Goal: Task Accomplishment & Management: Complete application form

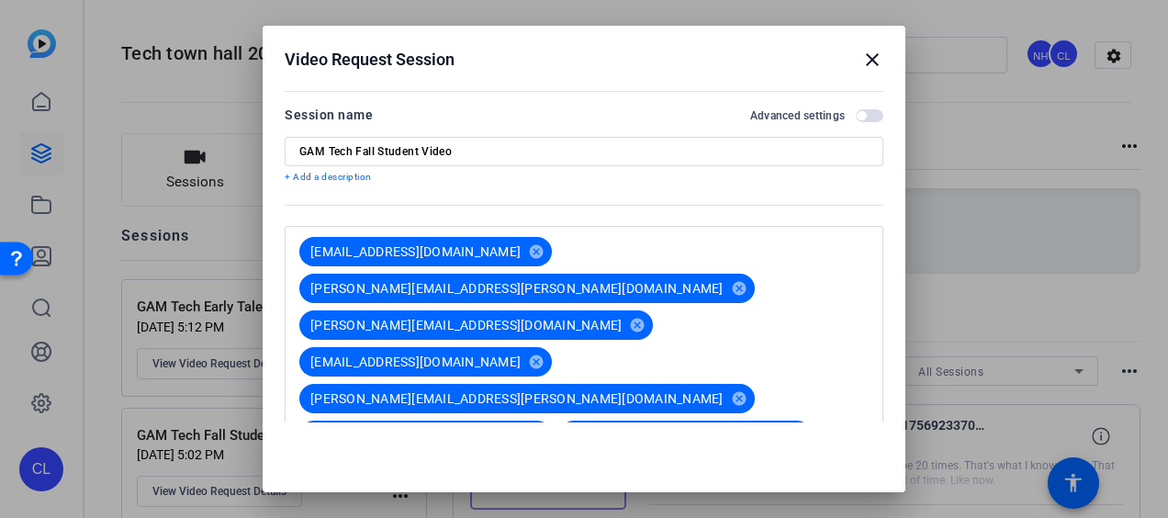
scroll to position [523, 0]
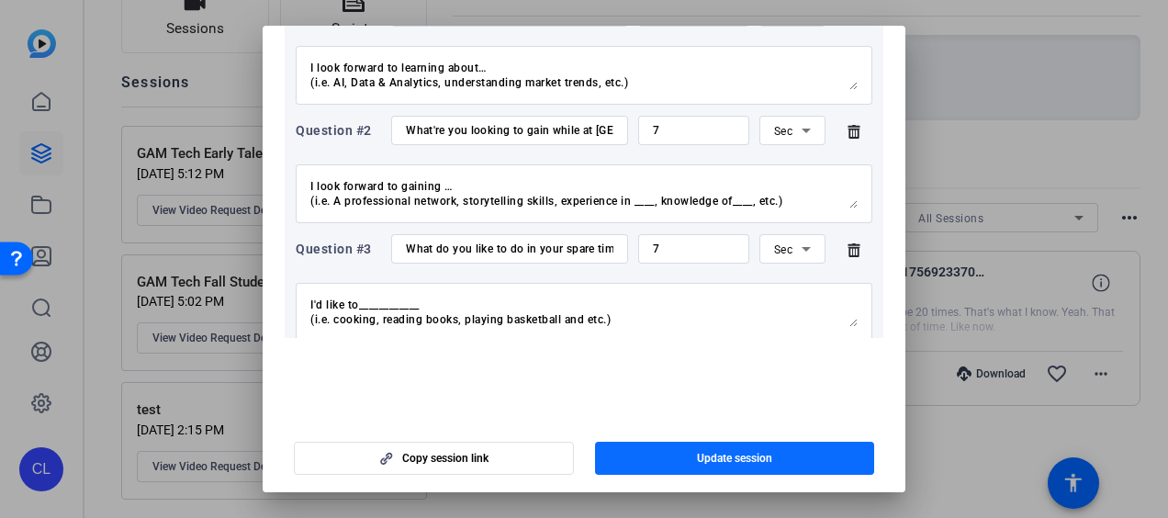
click at [737, 460] on span "Update session" at bounding box center [734, 458] width 75 height 15
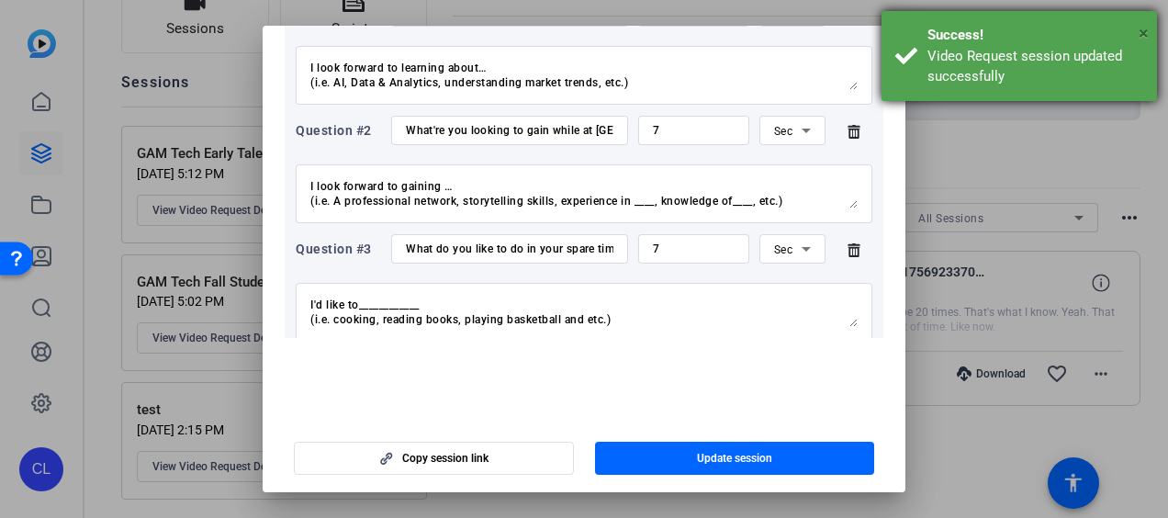
click at [1139, 40] on span "×" at bounding box center [1144, 33] width 10 height 22
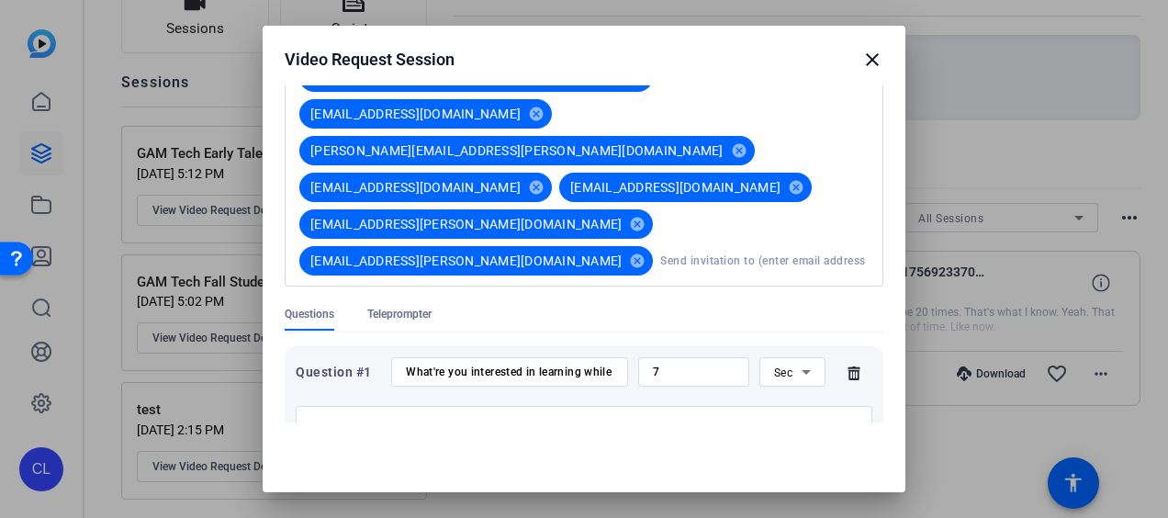
scroll to position [0, 0]
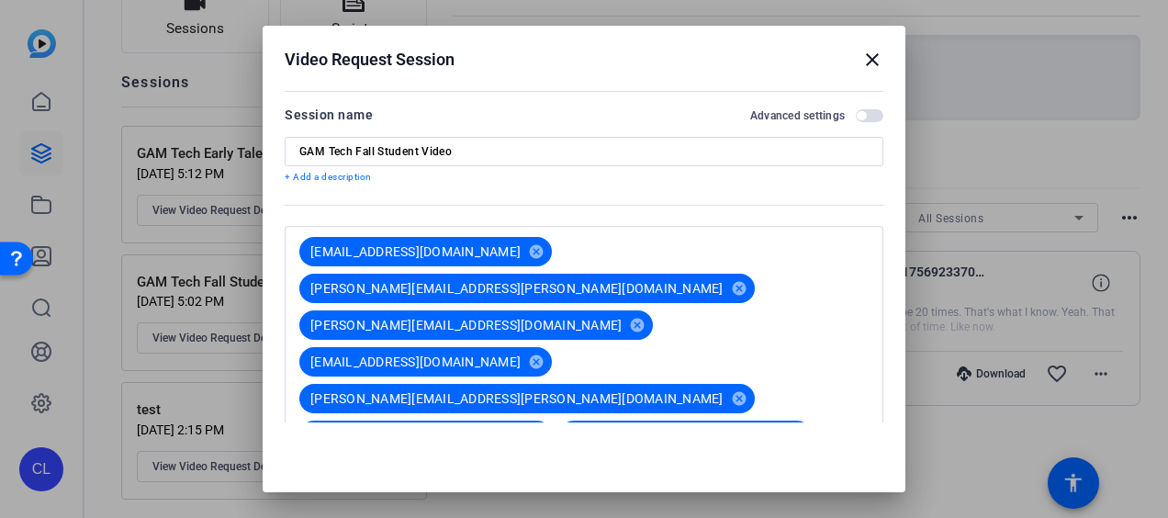
click at [862, 58] on mat-icon "close" at bounding box center [872, 60] width 22 height 22
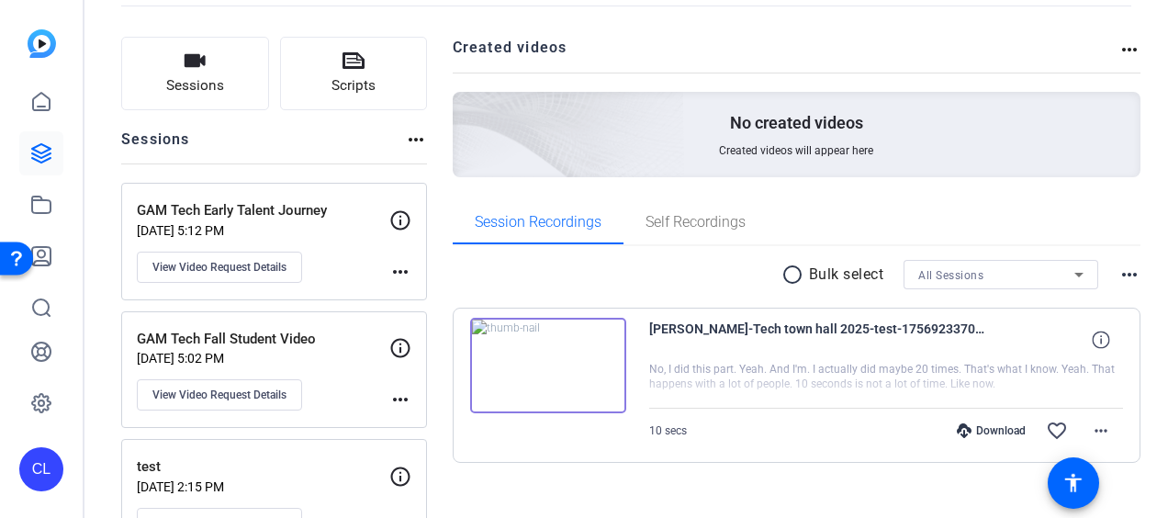
scroll to position [153, 0]
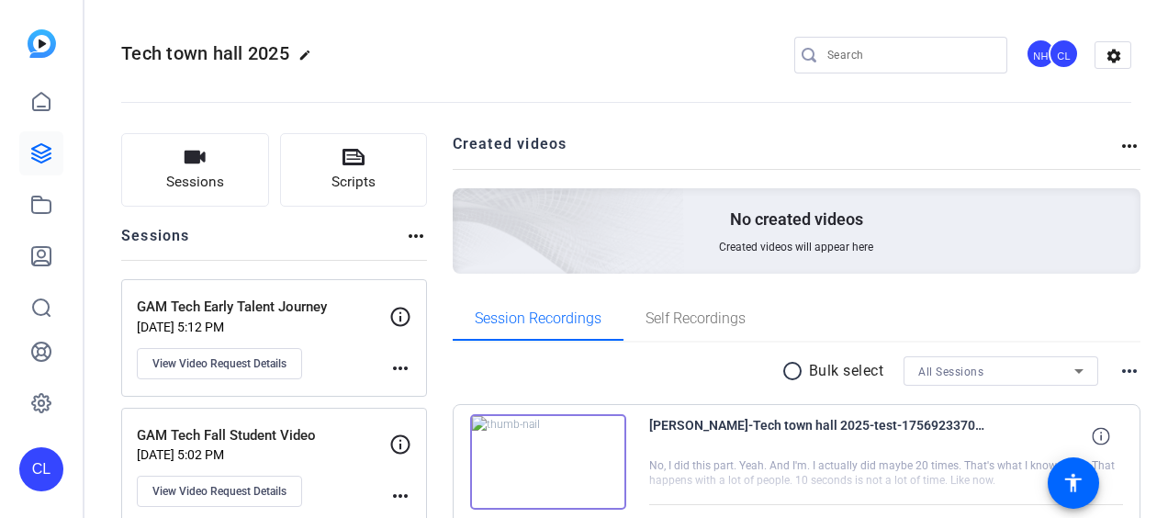
scroll to position [153, 0]
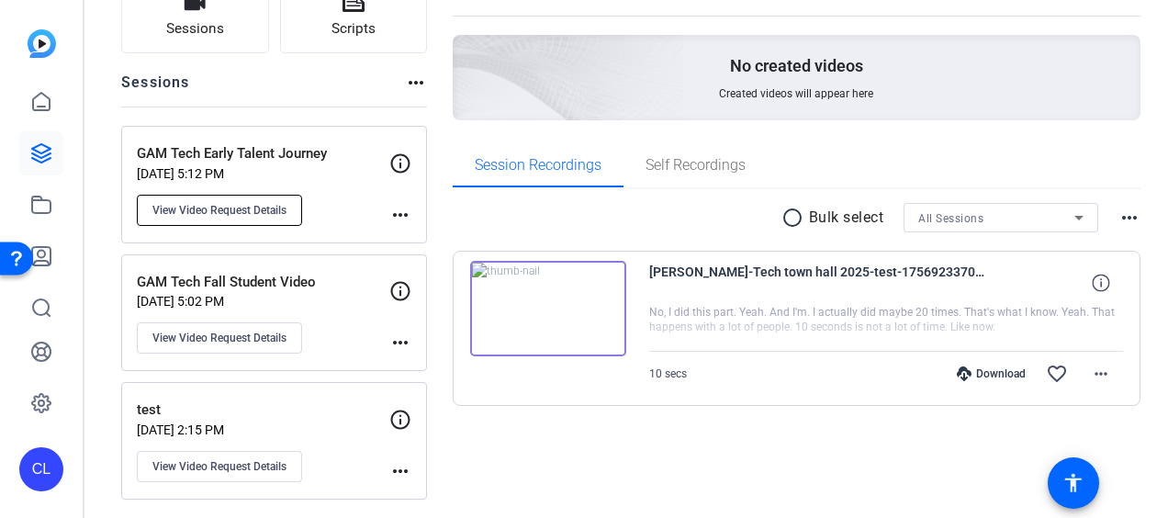
click at [274, 208] on span "View Video Request Details" at bounding box center [219, 210] width 134 height 15
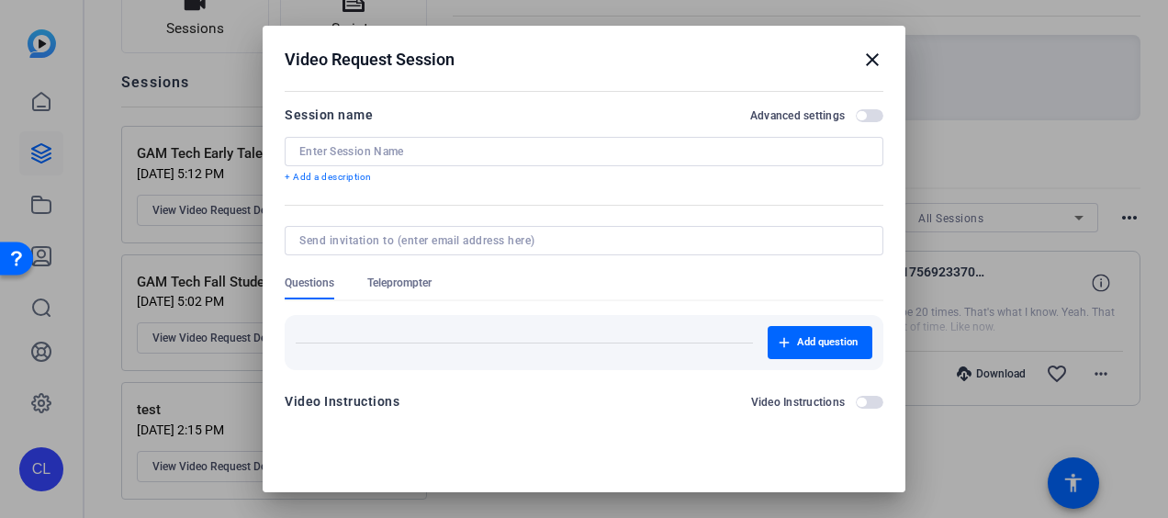
type input "GAM Tech Early Talent Journey"
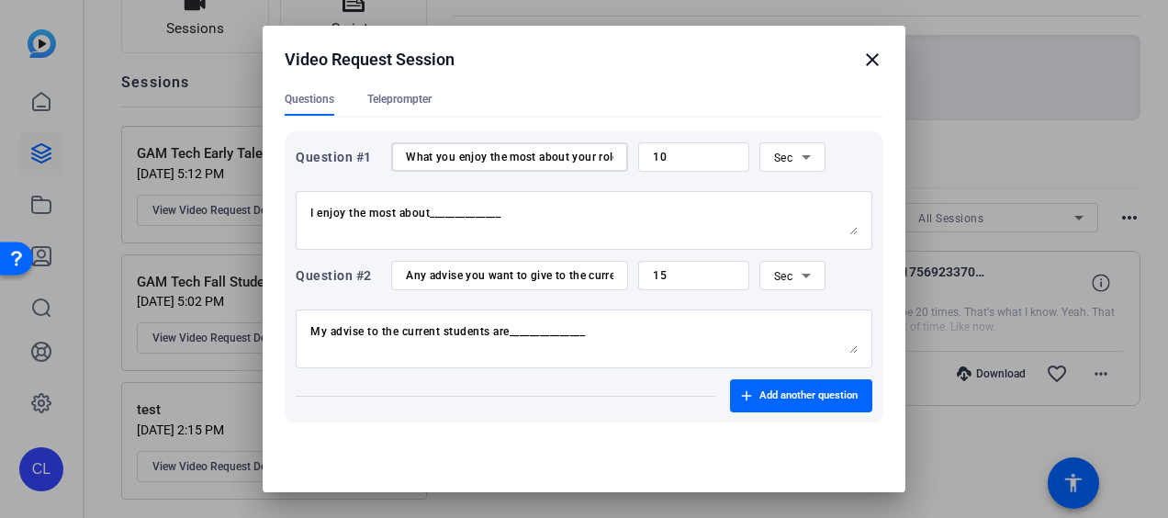
scroll to position [0, 22]
drag, startPoint x: 556, startPoint y: 157, endPoint x: 630, endPoint y: 160, distance: 74.4
click at [630, 160] on div "Question #1 What you enjoy the most about your role? 10 Sec" at bounding box center [584, 156] width 577 height 29
click at [562, 198] on div "I enjoy the most about______________" at bounding box center [583, 220] width 547 height 59
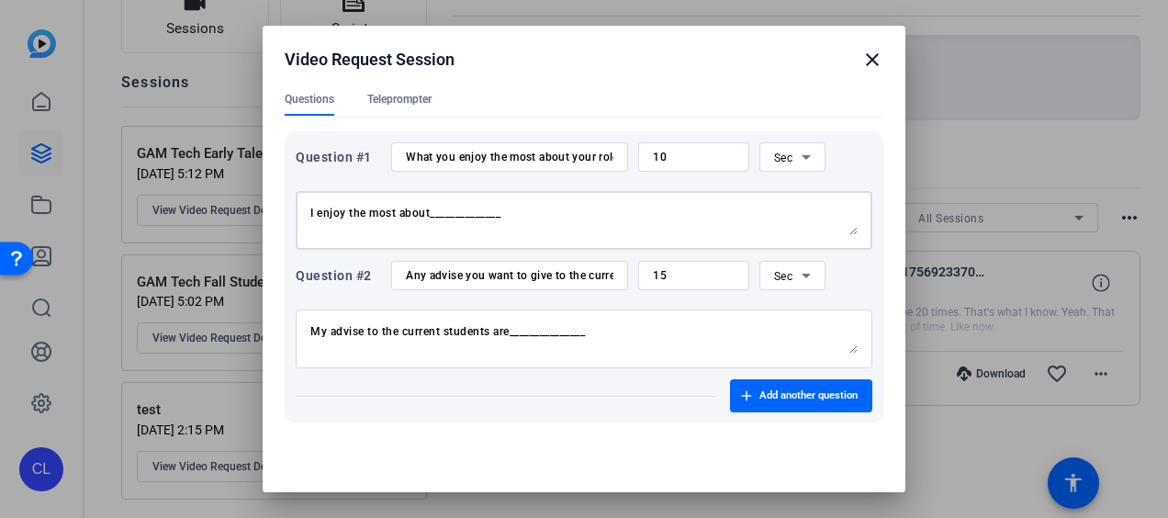
drag, startPoint x: 523, startPoint y: 213, endPoint x: 344, endPoint y: 212, distance: 179.1
click at [344, 212] on textarea "I enjoy the most about______________" at bounding box center [583, 220] width 547 height 29
type textarea "I enjoy _______________"
drag, startPoint x: 641, startPoint y: 329, endPoint x: 9, endPoint y: 330, distance: 631.8
click at [9, 330] on div "Video Request Session close Session name Advanced settings GAM Tech Early Talen…" at bounding box center [584, 259] width 1168 height 518
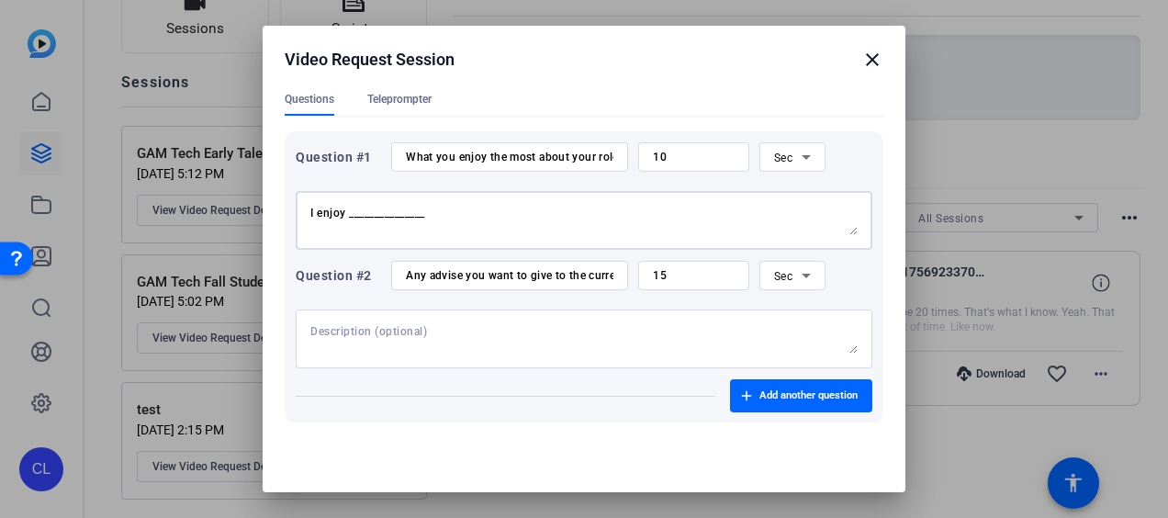
drag, startPoint x: 488, startPoint y: 218, endPoint x: 97, endPoint y: 165, distance: 393.8
click at [97, 165] on div "Video Request Session close Session name Advanced settings GAM Tech Early Talen…" at bounding box center [584, 259] width 1168 height 518
drag, startPoint x: 415, startPoint y: 154, endPoint x: 669, endPoint y: 163, distance: 253.6
click at [669, 163] on div "Question #1 What you enjoy the most about your role? 10 Sec" at bounding box center [584, 156] width 577 height 29
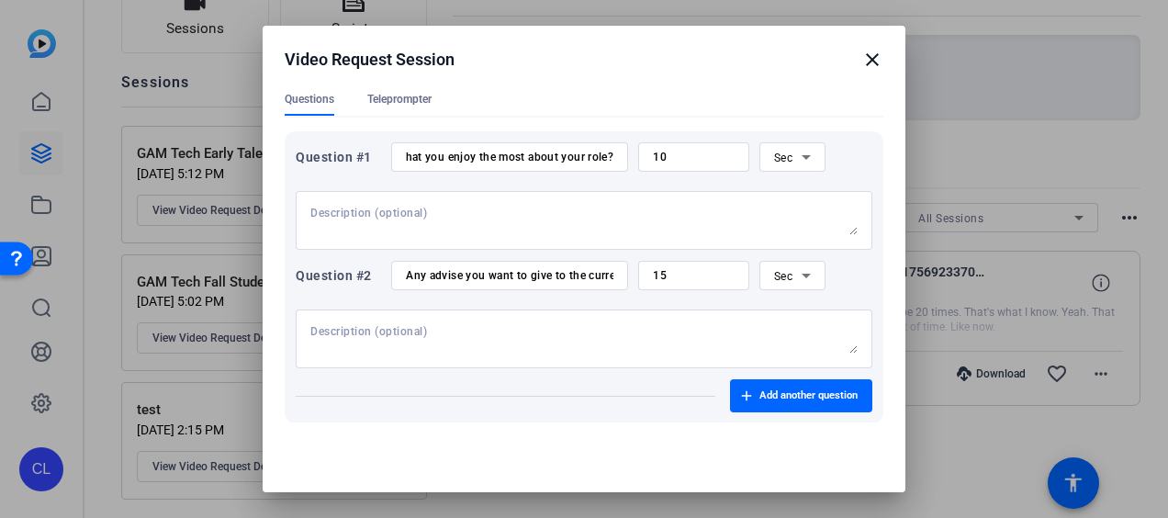
click at [516, 191] on div at bounding box center [583, 220] width 547 height 59
drag, startPoint x: 544, startPoint y: 155, endPoint x: 647, endPoint y: 160, distance: 103.0
click at [647, 160] on div "Question #1 What you enjoy the most about your role? 10 Sec" at bounding box center [584, 156] width 577 height 29
click at [553, 201] on div at bounding box center [583, 220] width 547 height 59
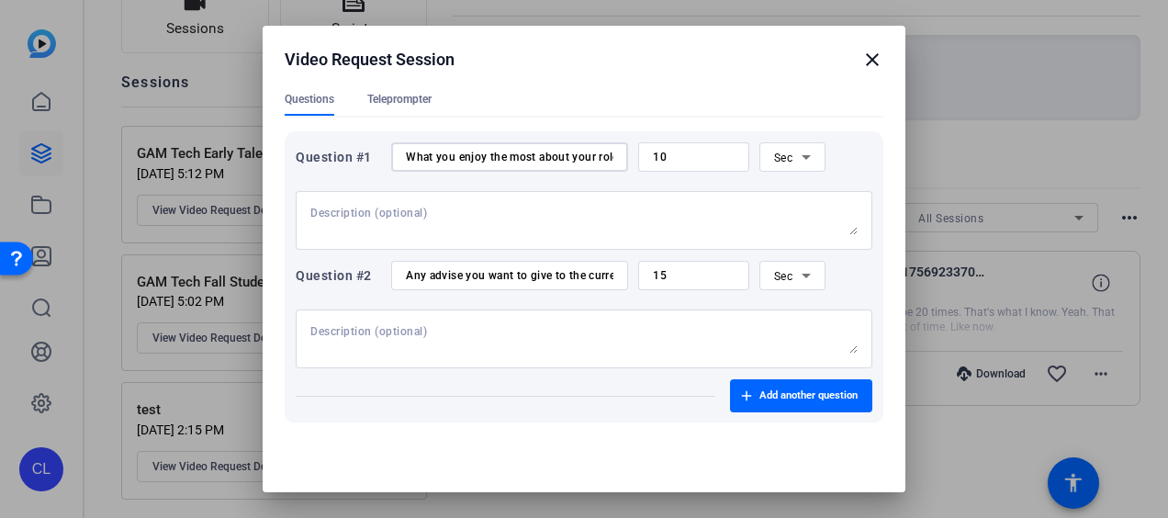
click at [420, 159] on input "What you enjoy the most about your role?" at bounding box center [510, 157] width 208 height 15
type input "What you enjoy the most about your role?"
click at [402, 153] on div "What you enjoy the most about your role?" at bounding box center [509, 156] width 237 height 29
drag, startPoint x: 408, startPoint y: 156, endPoint x: 771, endPoint y: 86, distance: 370.3
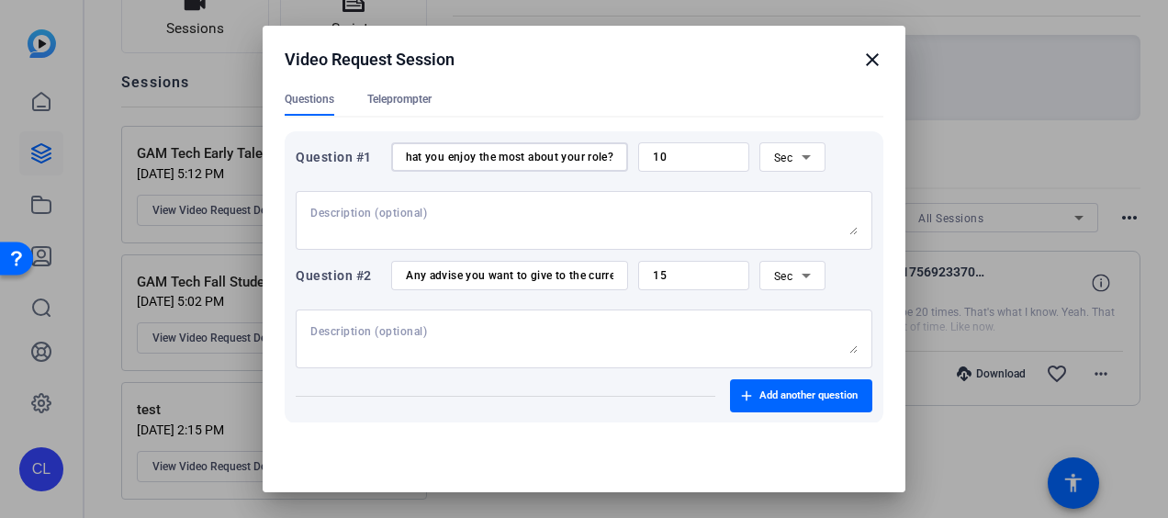
click at [729, 170] on div "Question #1 What you enjoy the most about your role? 10 Sec" at bounding box center [584, 156] width 577 height 29
